Goal: Navigation & Orientation: Find specific page/section

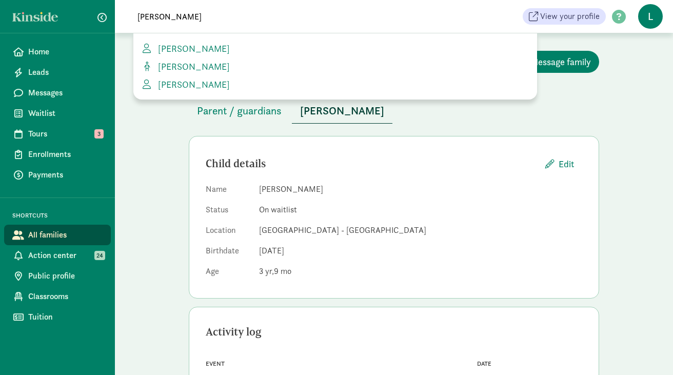
scroll to position [62, 0]
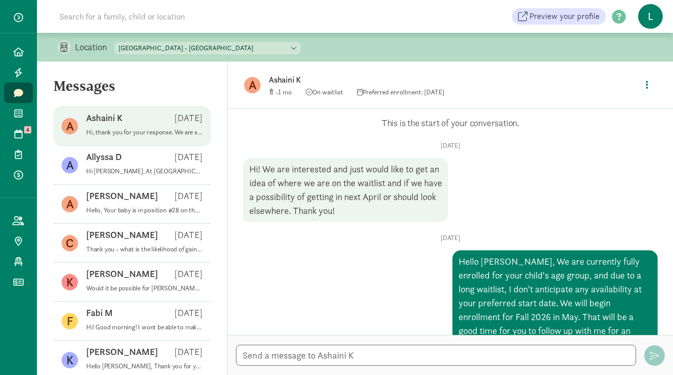
scroll to position [111, 0]
